Goal: Find specific page/section: Find specific page/section

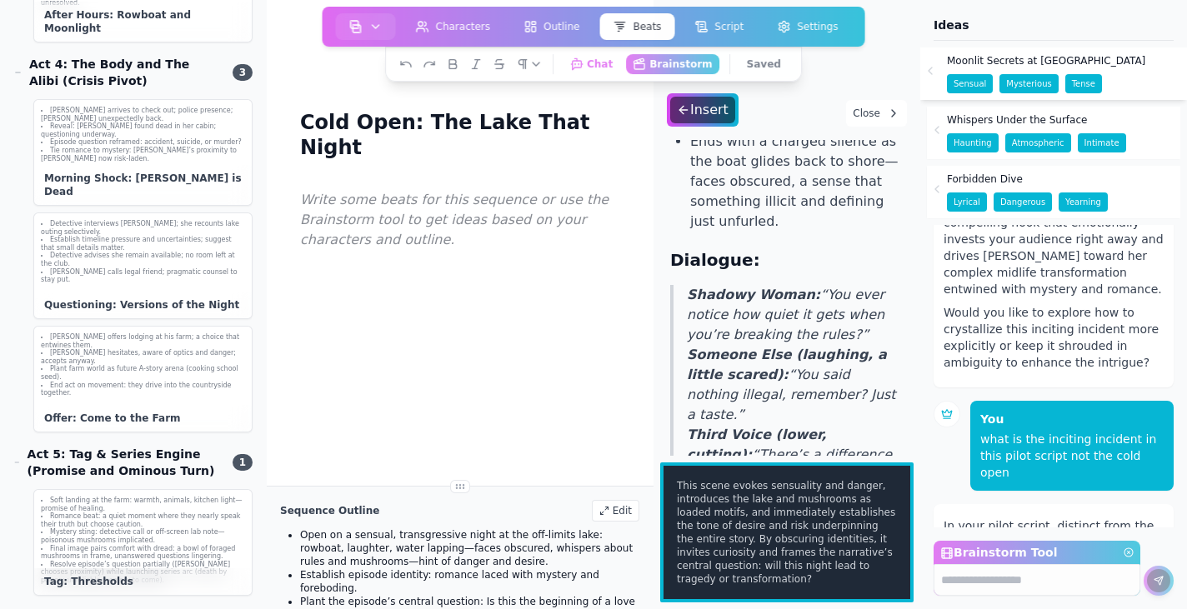
scroll to position [582, 0]
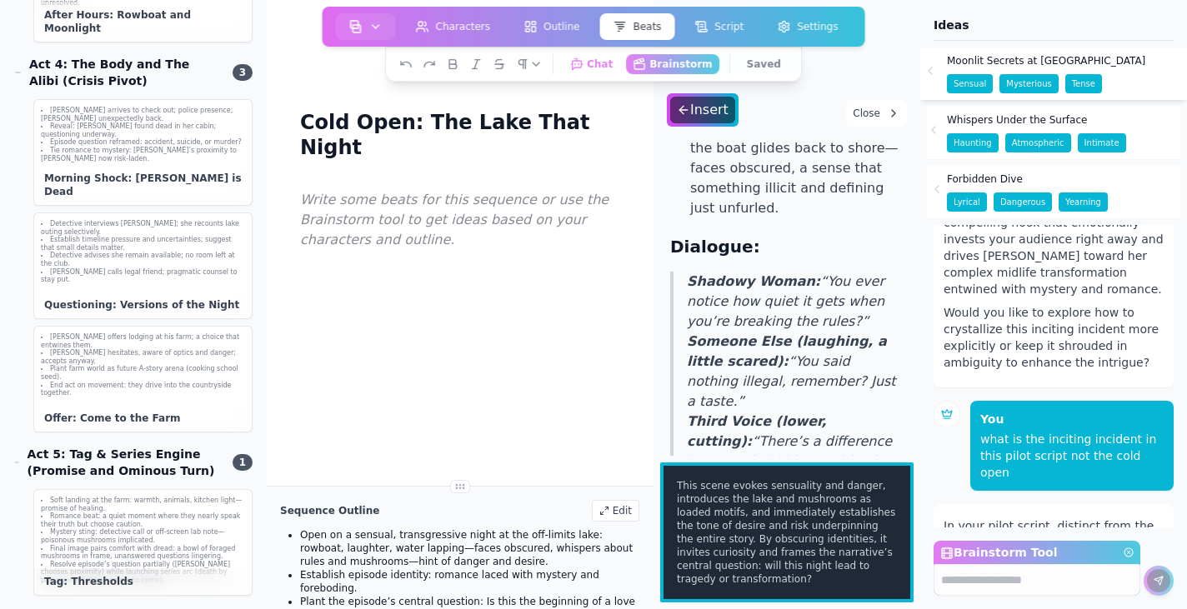
click at [1086, 141] on span "Intimate" at bounding box center [1102, 142] width 48 height 19
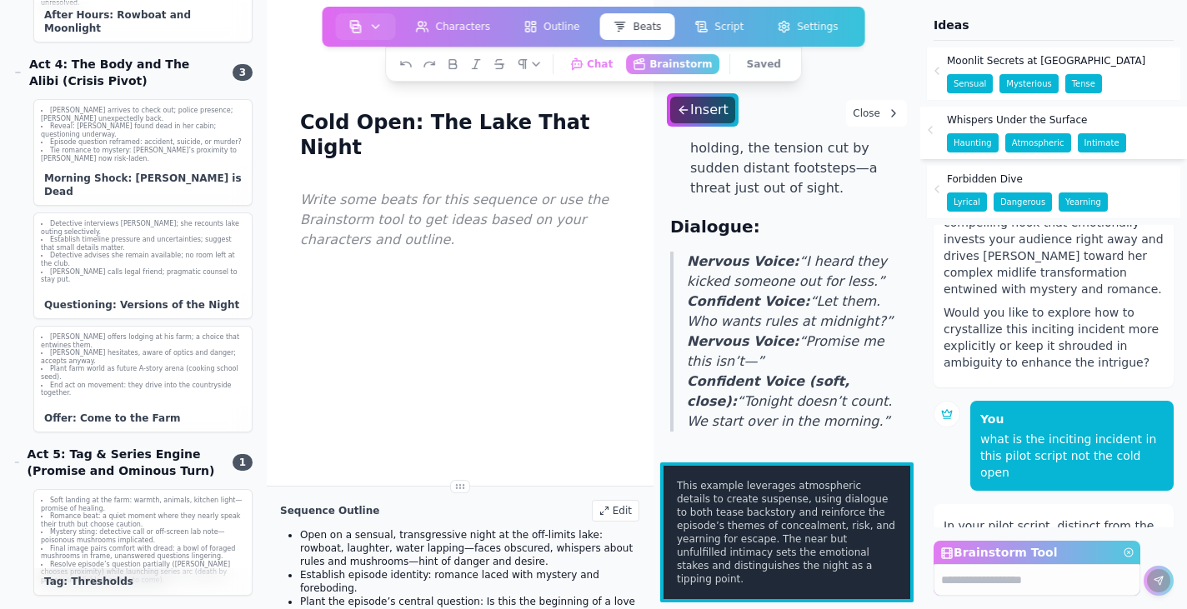
scroll to position [534, 0]
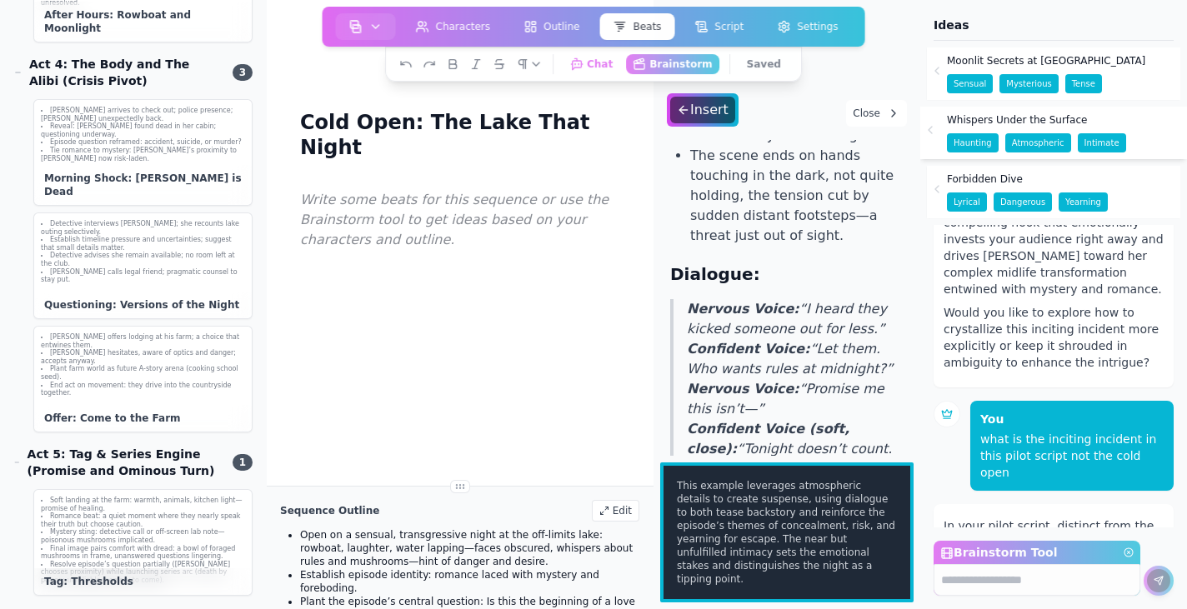
click at [867, 113] on button "Close" at bounding box center [876, 113] width 61 height 27
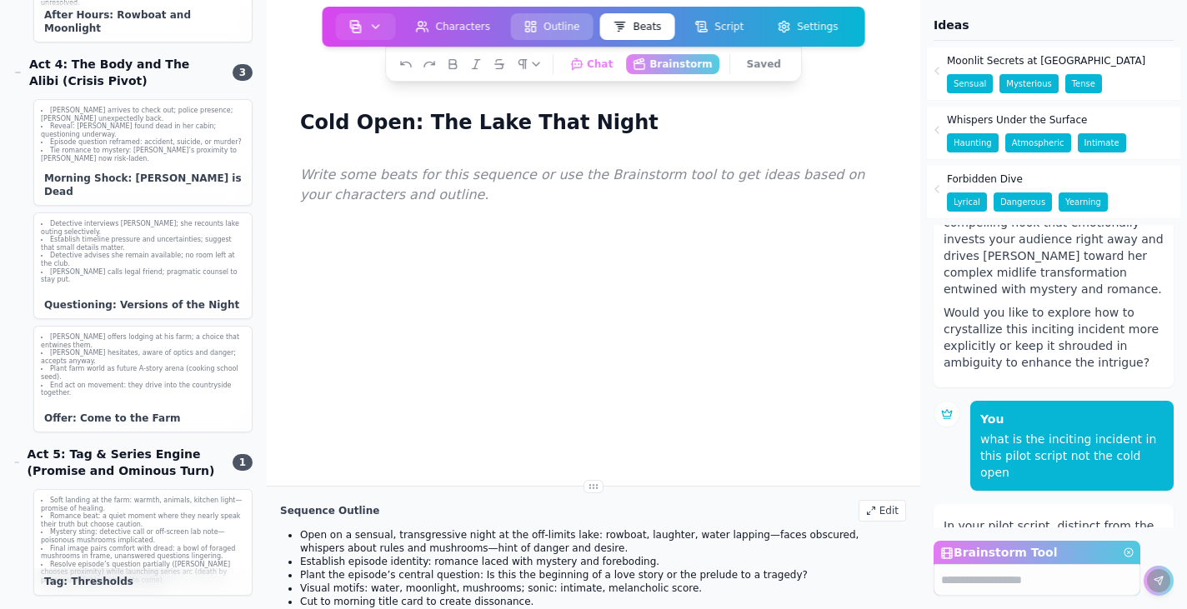
click at [549, 22] on button "Outline" at bounding box center [551, 26] width 83 height 27
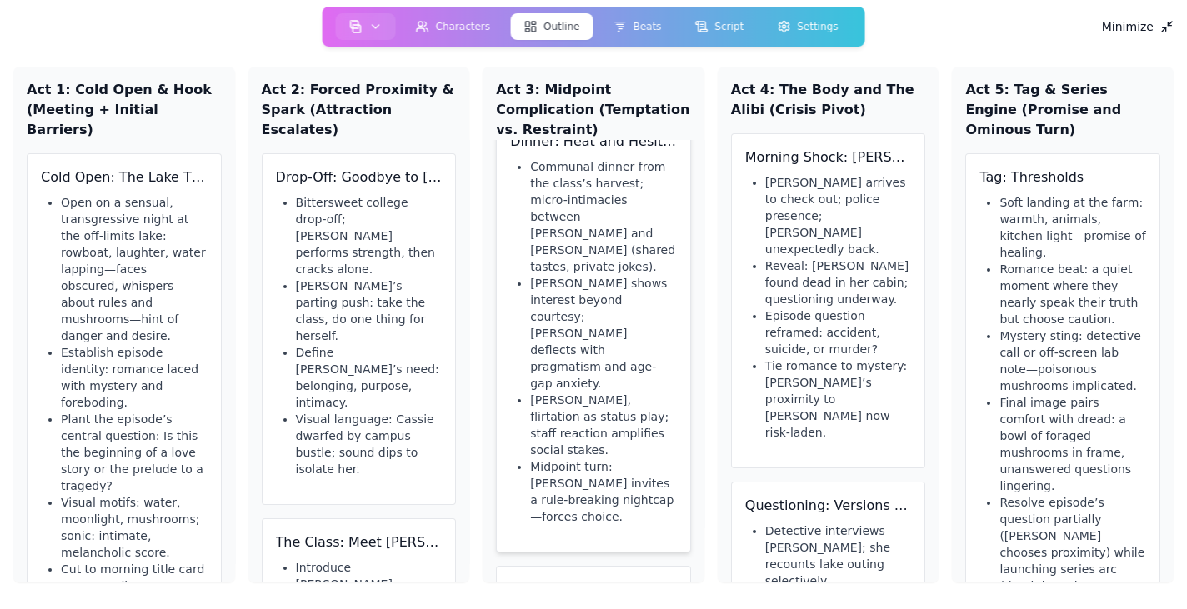
scroll to position [37, 0]
click at [195, 344] on li "Establish episode identity: romance laced with mystery and foreboding." at bounding box center [134, 377] width 147 height 67
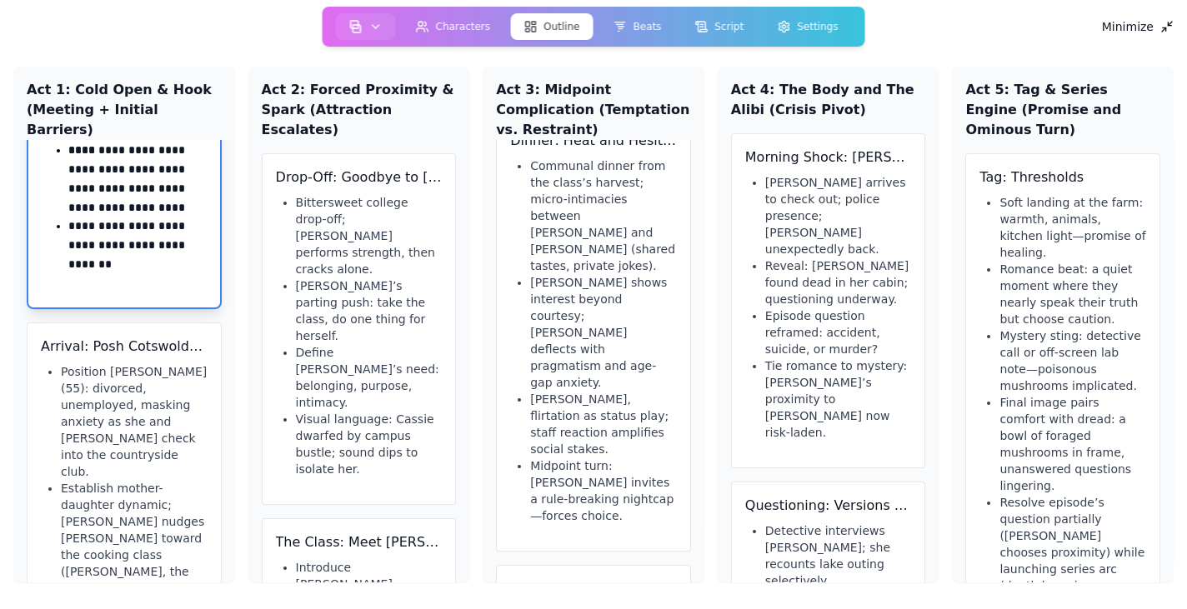
scroll to position [431, 0]
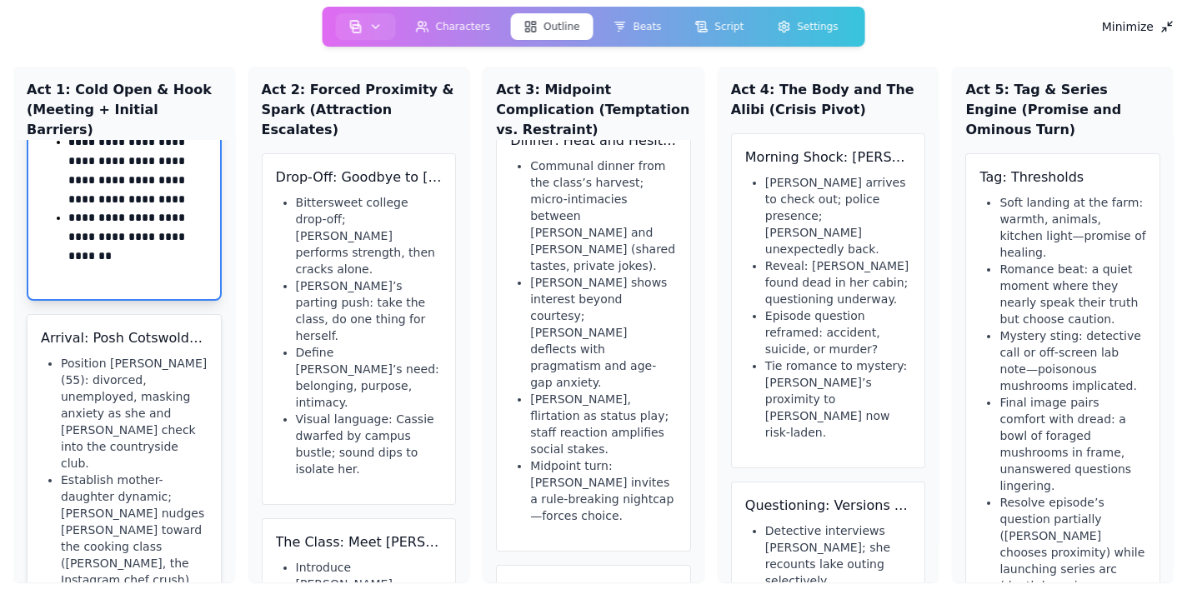
click at [188, 355] on li "Position [PERSON_NAME] (55): divorced, unemployed, masking anxiety as she and […" at bounding box center [134, 413] width 147 height 117
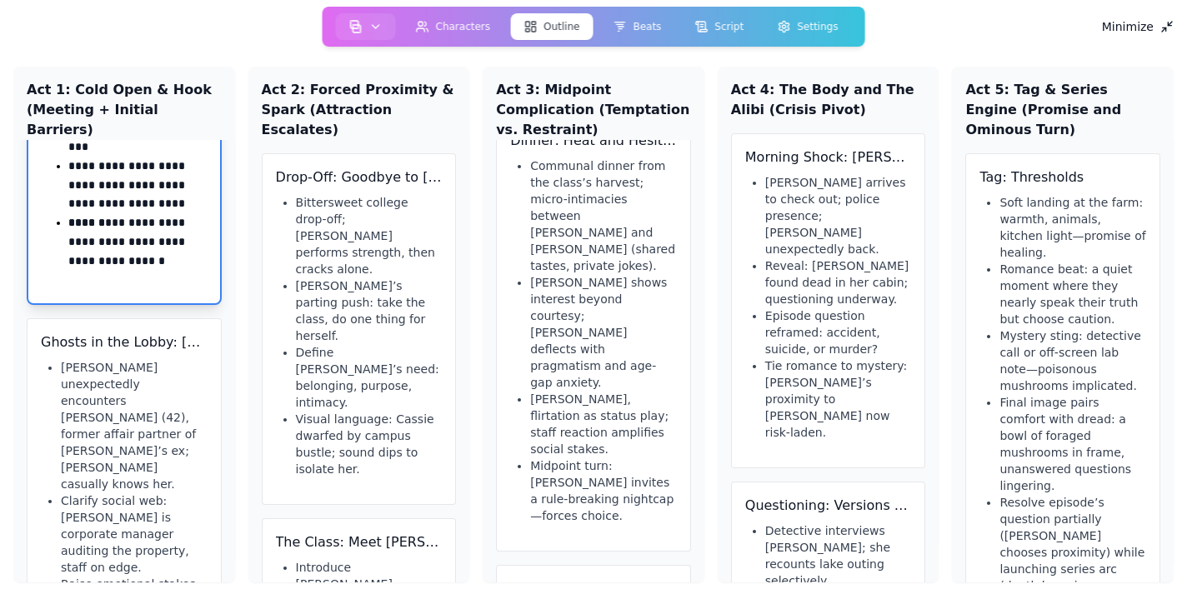
scroll to position [898, 0]
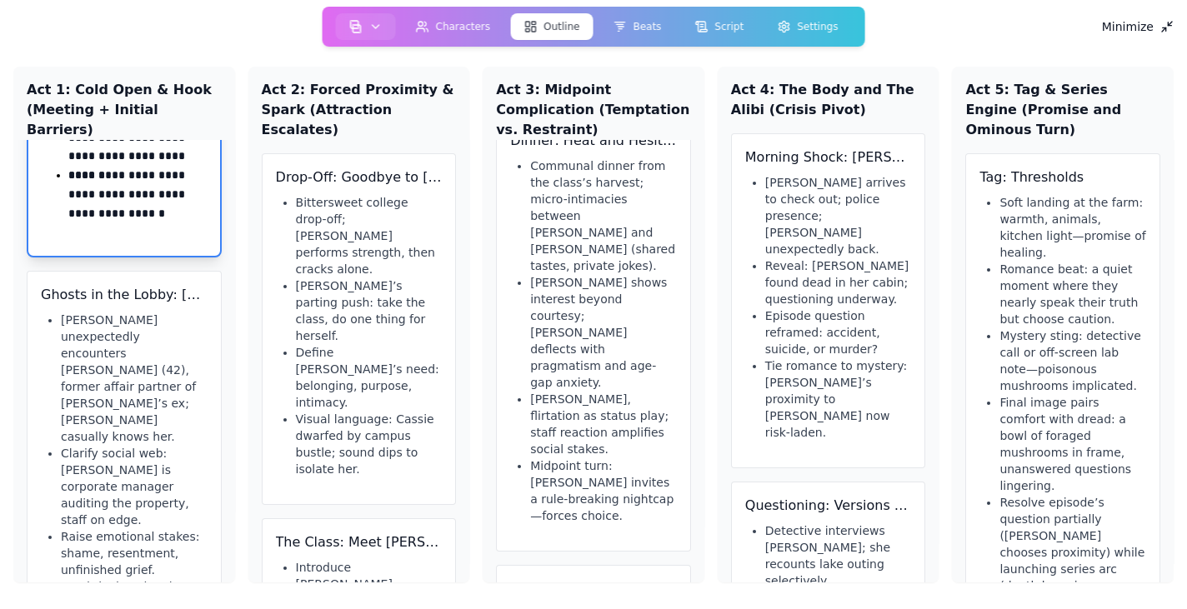
click at [163, 166] on div "**********" at bounding box center [124, 20] width 165 height 443
